Goal: Task Accomplishment & Management: Use online tool/utility

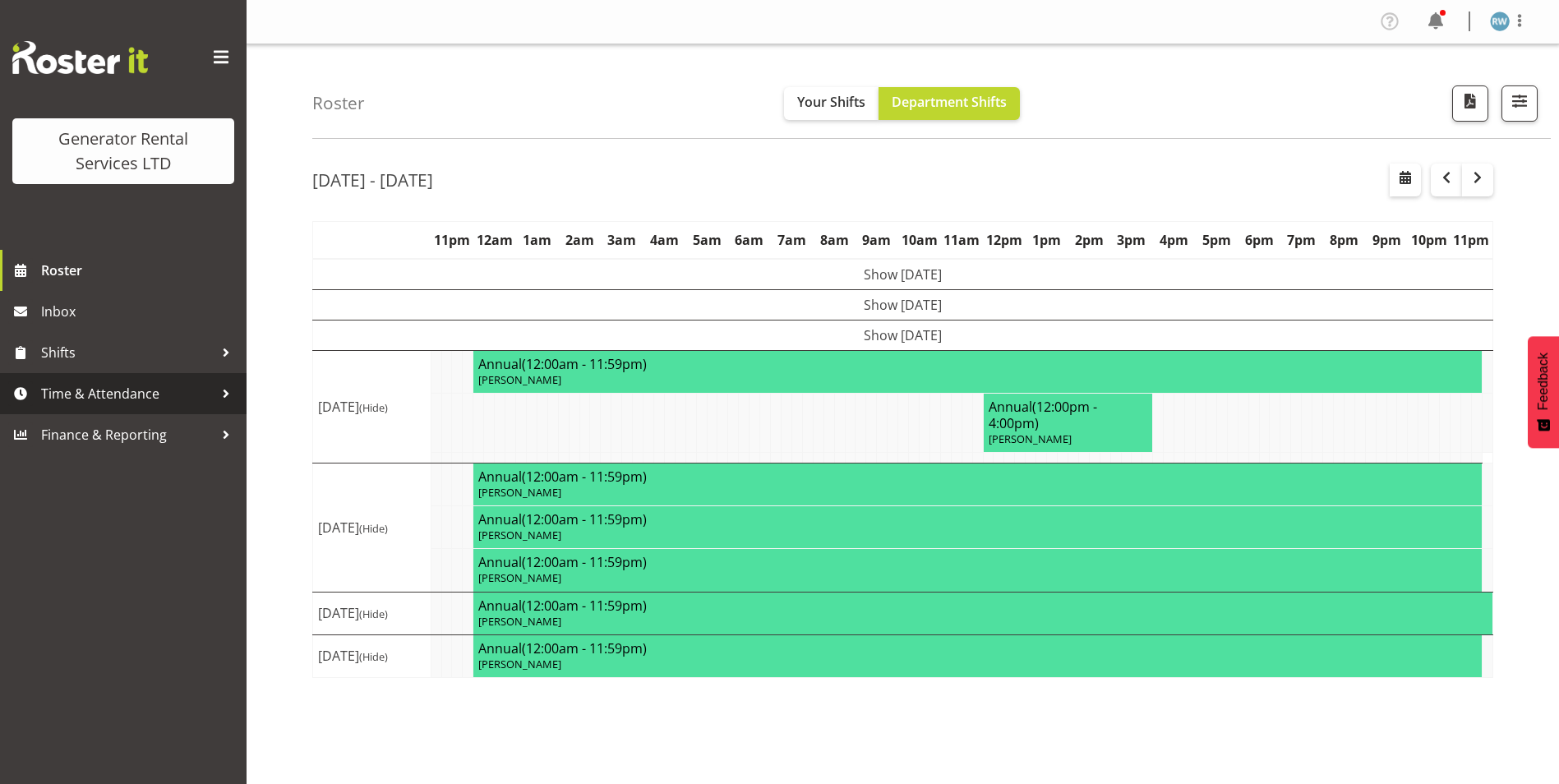
click at [140, 406] on span "Time & Attendance" at bounding box center [127, 394] width 173 height 25
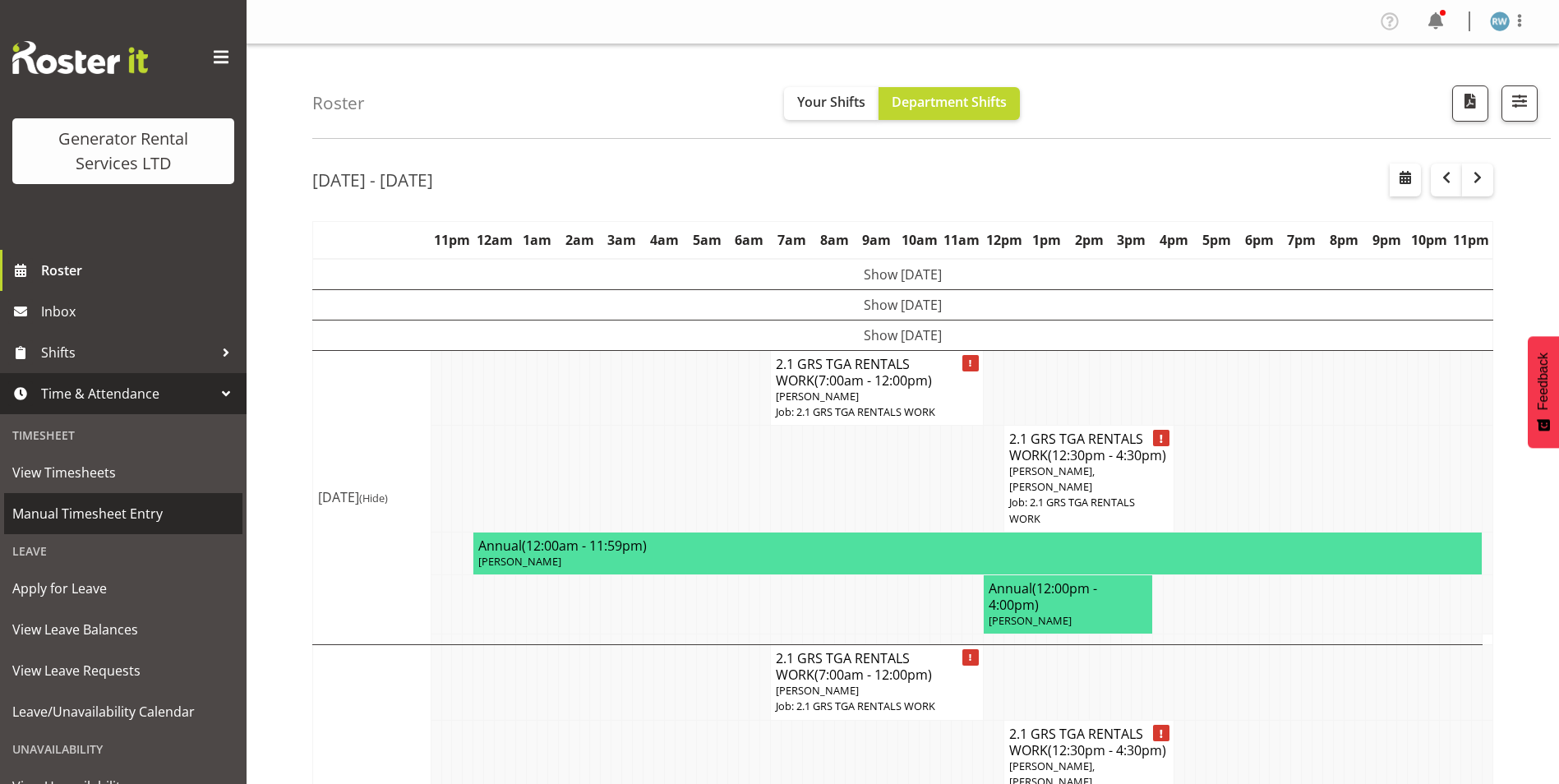
click at [140, 515] on span "Manual Timesheet Entry" at bounding box center [123, 514] width 222 height 25
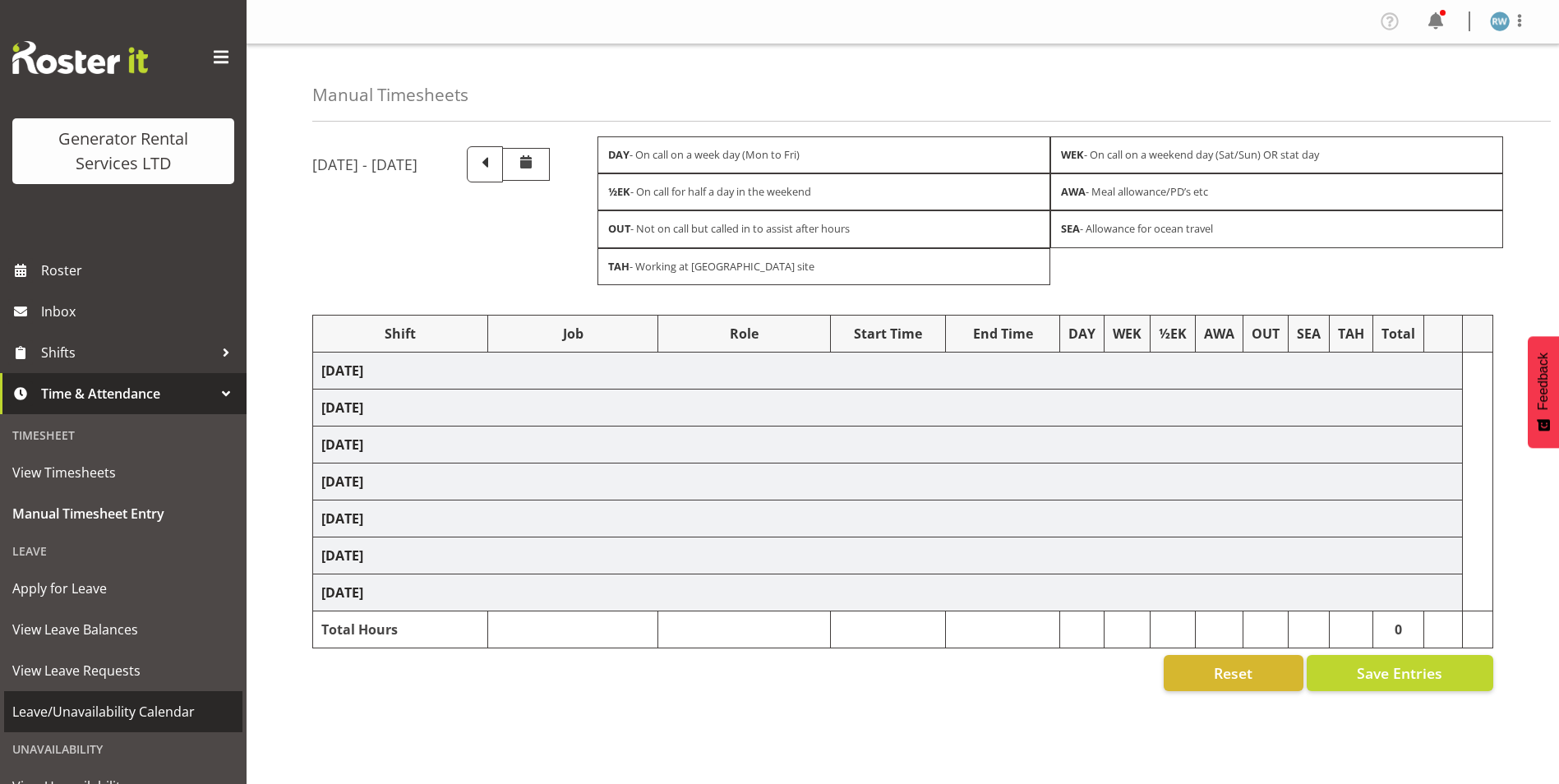
click at [133, 710] on span "Leave/Unavailability Calendar" at bounding box center [123, 712] width 222 height 25
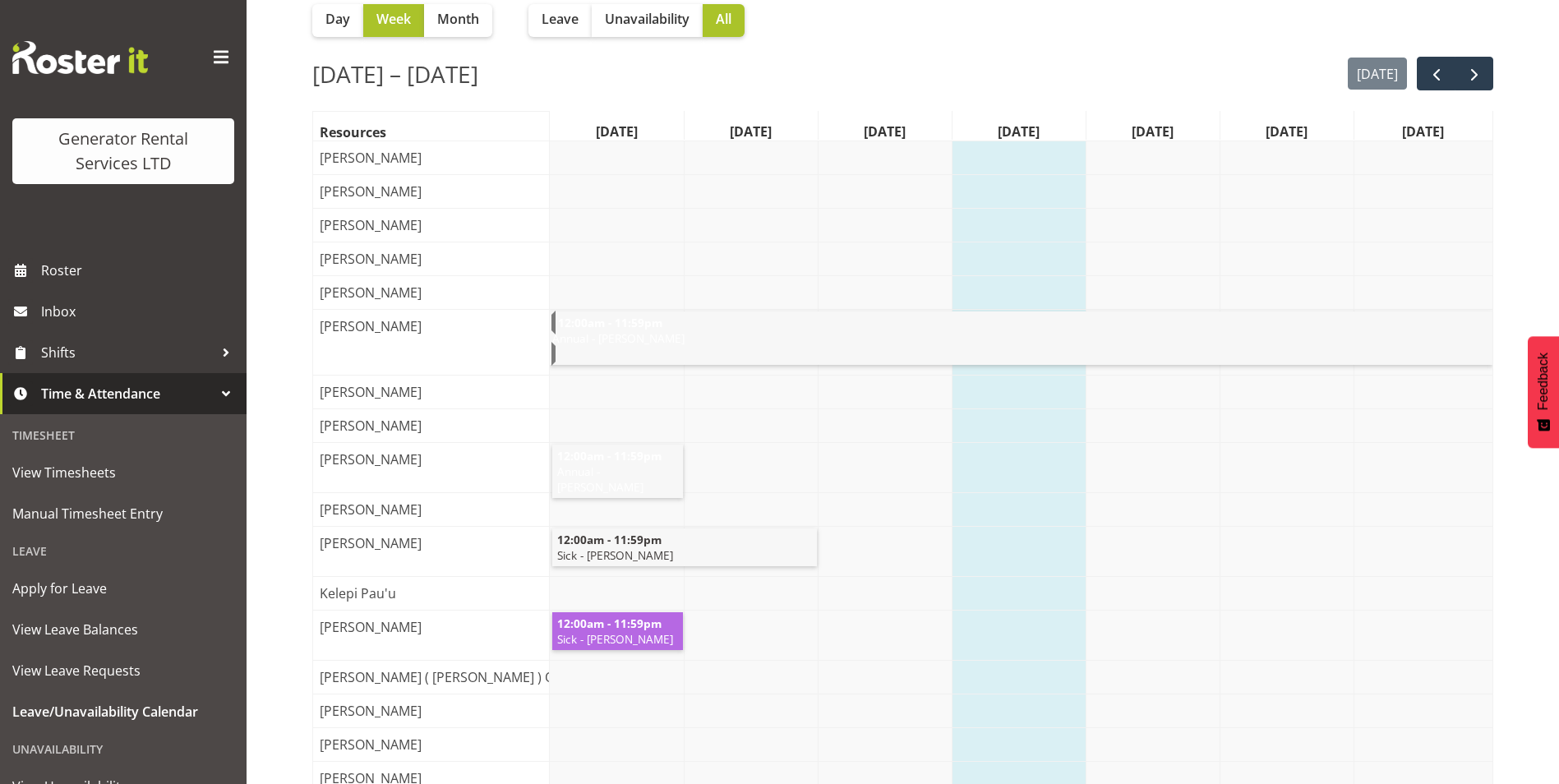
scroll to position [164, 0]
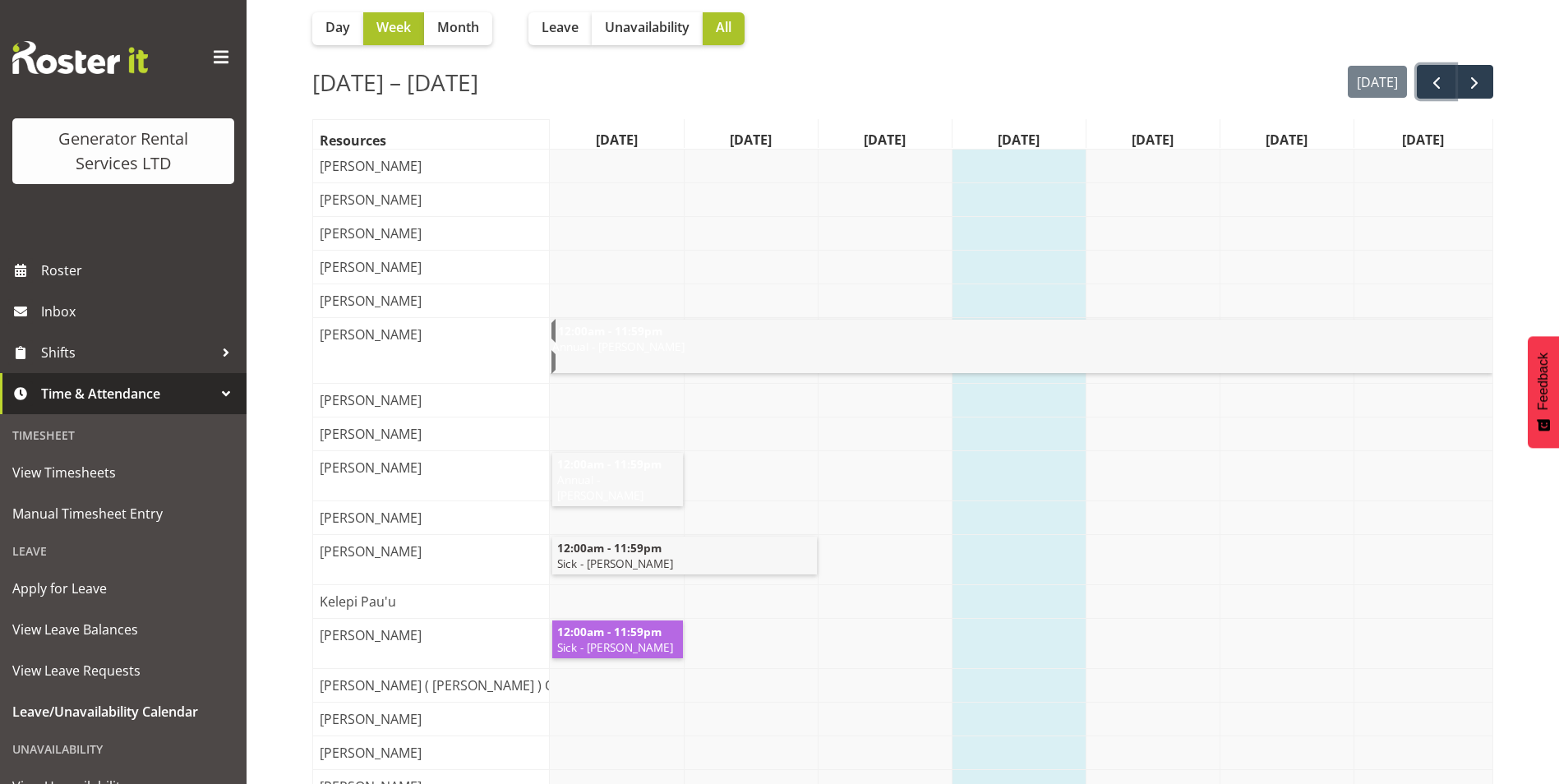
click at [1431, 82] on span "prev" at bounding box center [1437, 83] width 20 height 20
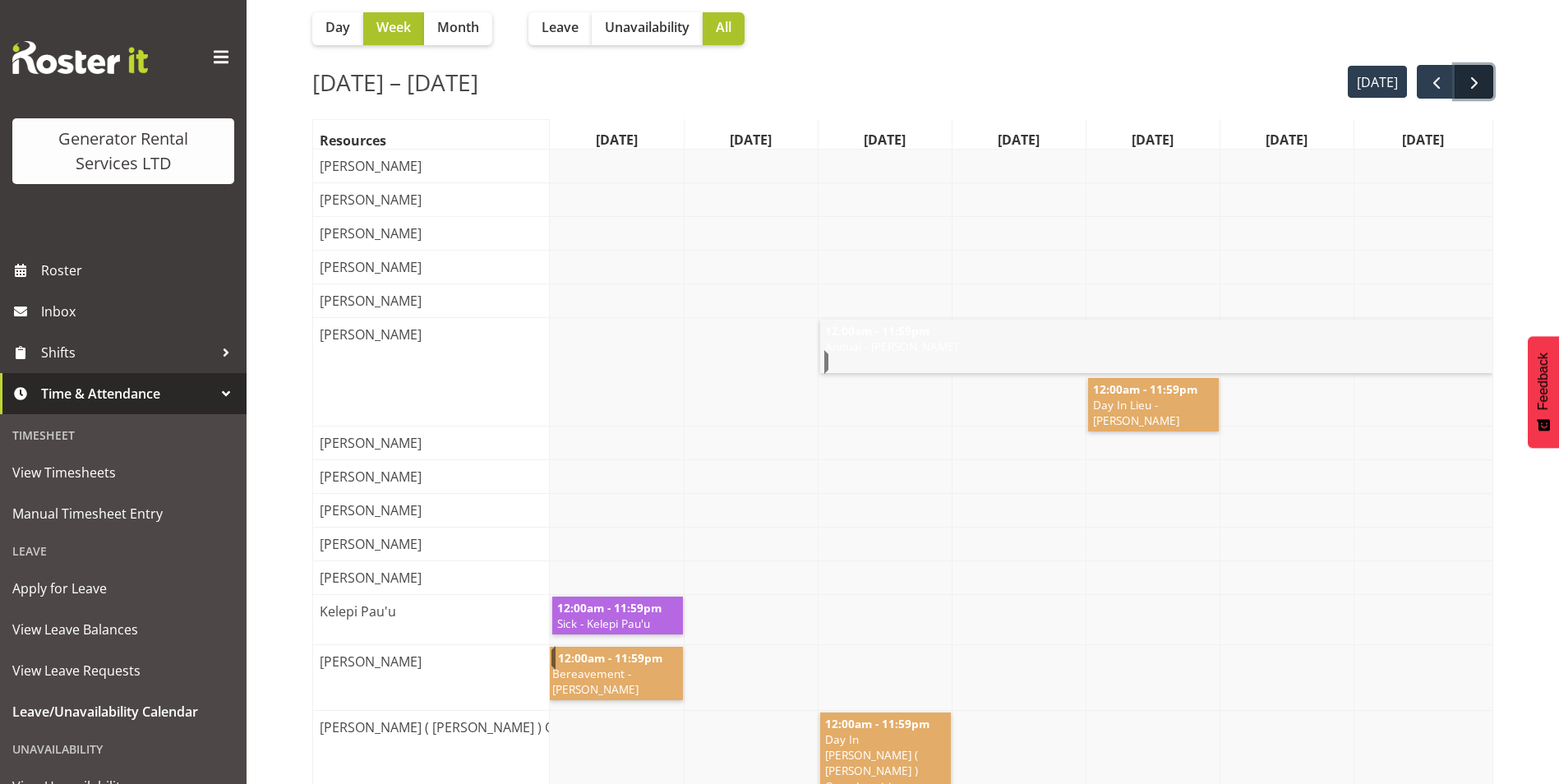
click at [1477, 83] on span "next" at bounding box center [1475, 83] width 20 height 20
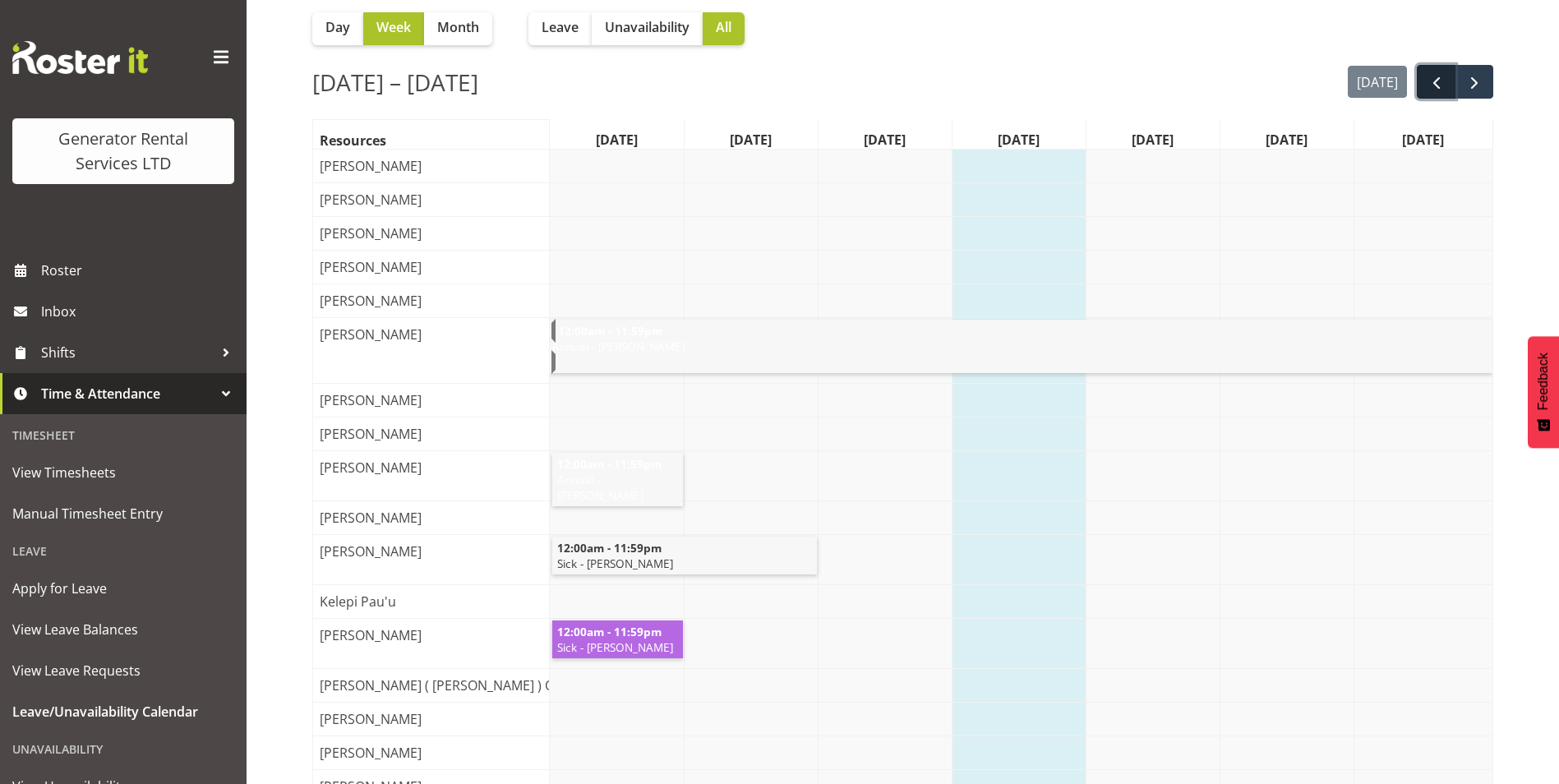
click at [1441, 83] on span "prev" at bounding box center [1437, 83] width 20 height 20
